Goal: Transaction & Acquisition: Book appointment/travel/reservation

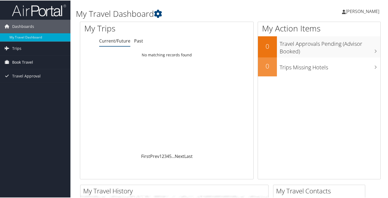
click at [14, 63] on span "Book Travel" at bounding box center [22, 62] width 21 height 14
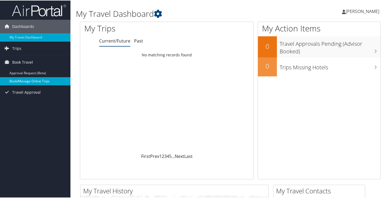
click at [16, 81] on link "Book/Manage Online Trips" at bounding box center [35, 81] width 70 height 8
